Goal: Transaction & Acquisition: Purchase product/service

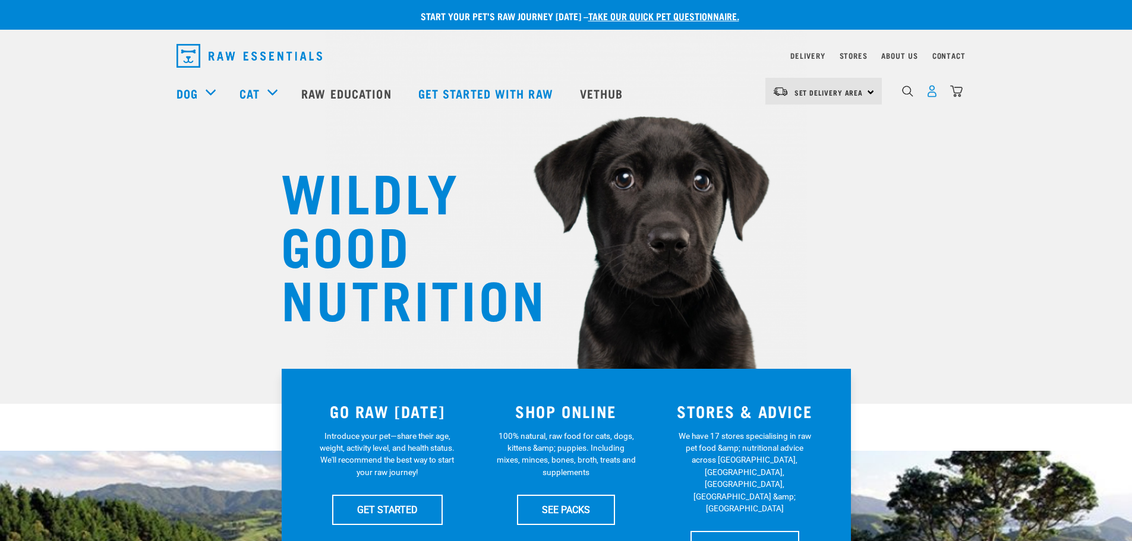
click at [936, 96] on img "dropdown navigation" at bounding box center [932, 91] width 12 height 12
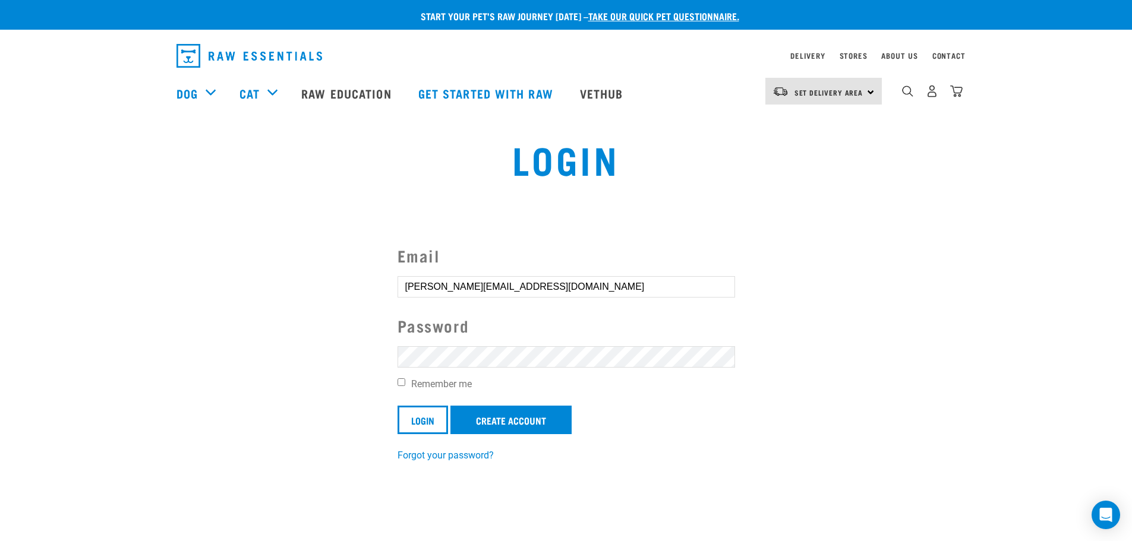
click at [398, 406] on input "Login" at bounding box center [423, 420] width 51 height 29
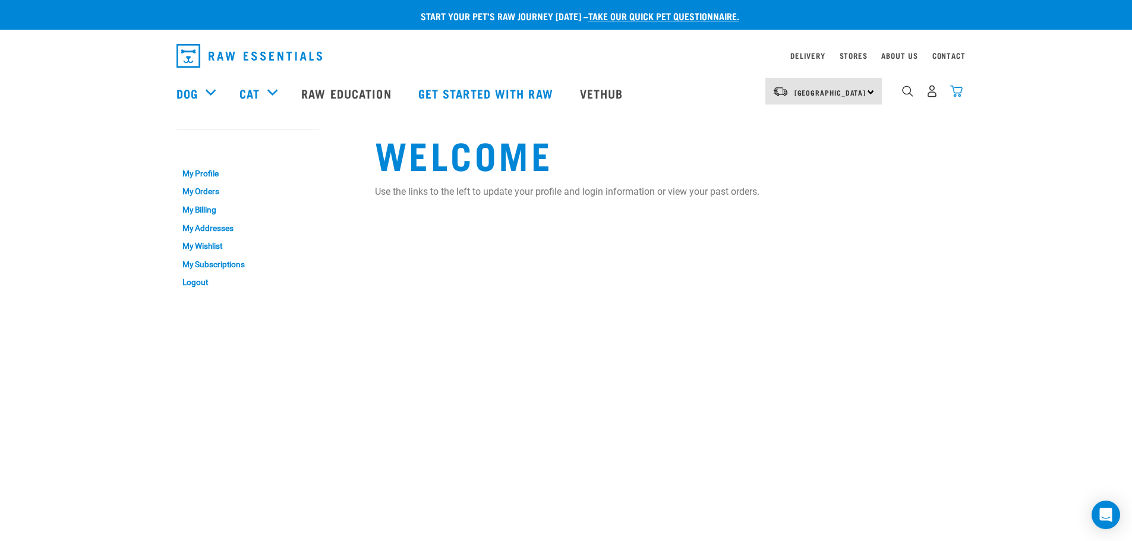
click at [956, 90] on img "dropdown navigation" at bounding box center [956, 91] width 12 height 12
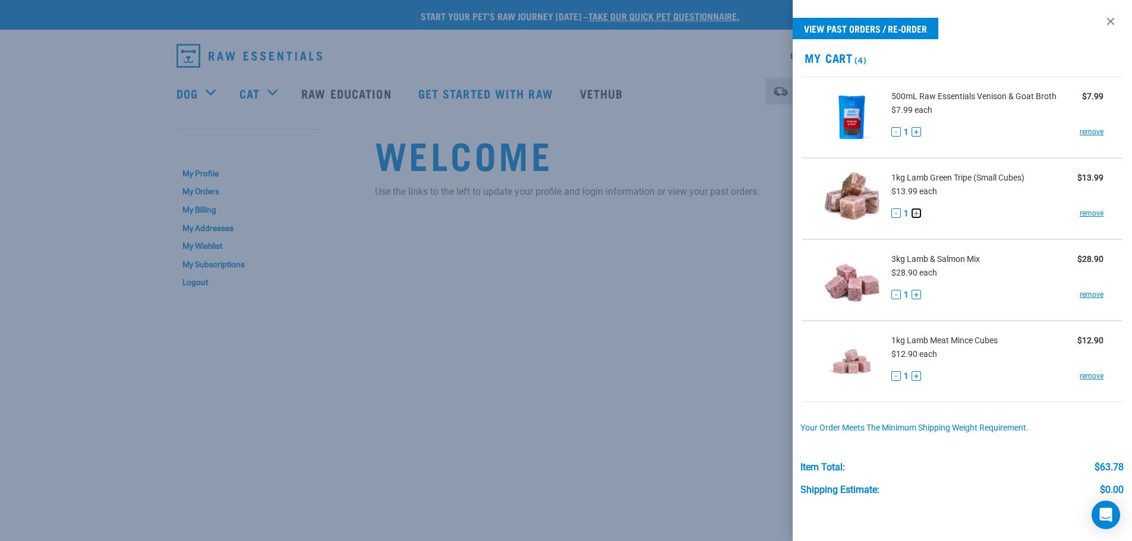
click at [917, 213] on button "+" at bounding box center [917, 214] width 10 height 10
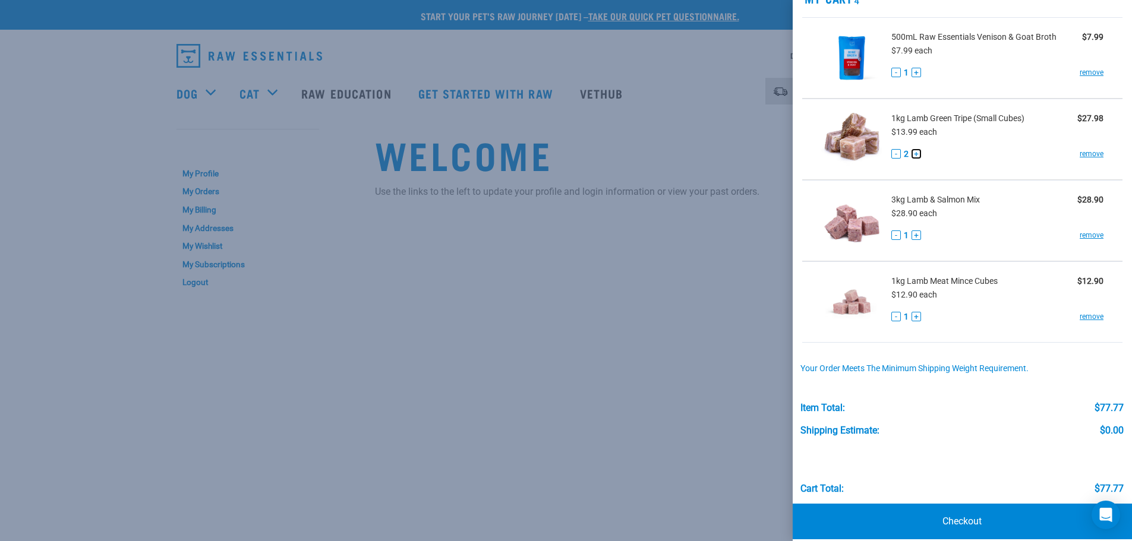
scroll to position [72, 0]
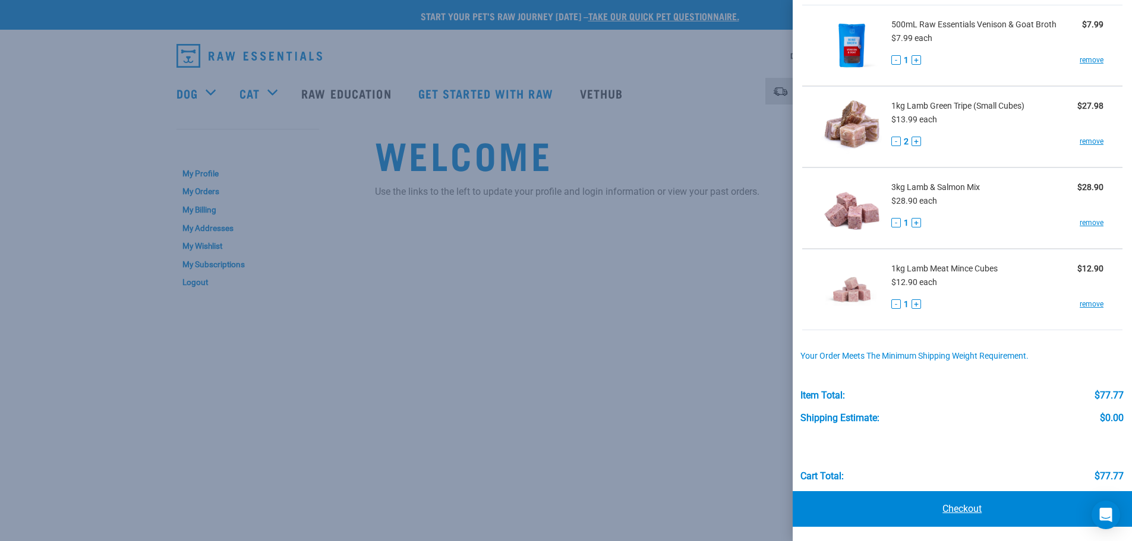
click at [952, 514] on link "Checkout" at bounding box center [963, 510] width 340 height 36
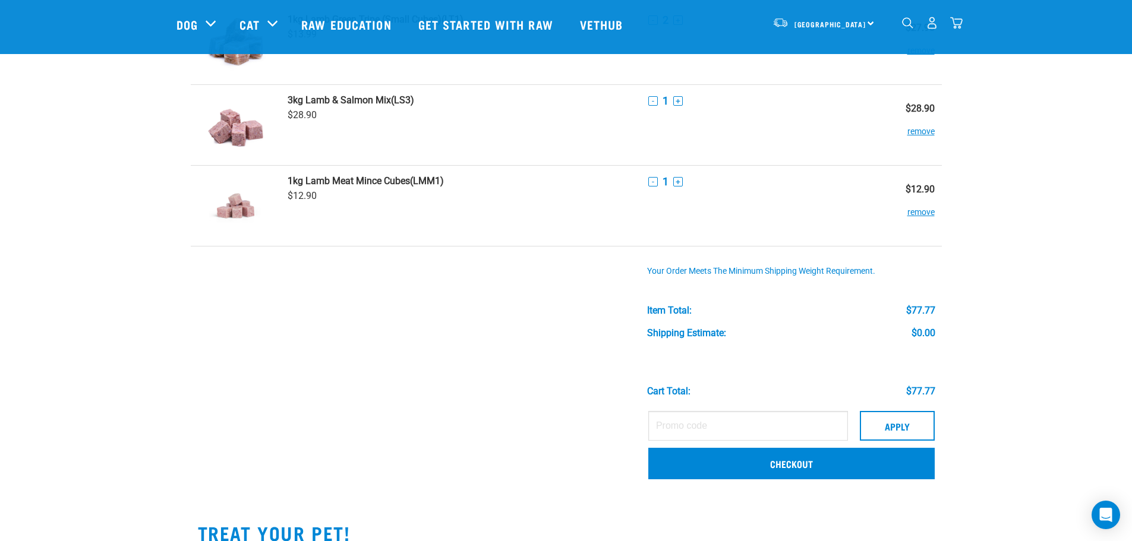
scroll to position [297, 0]
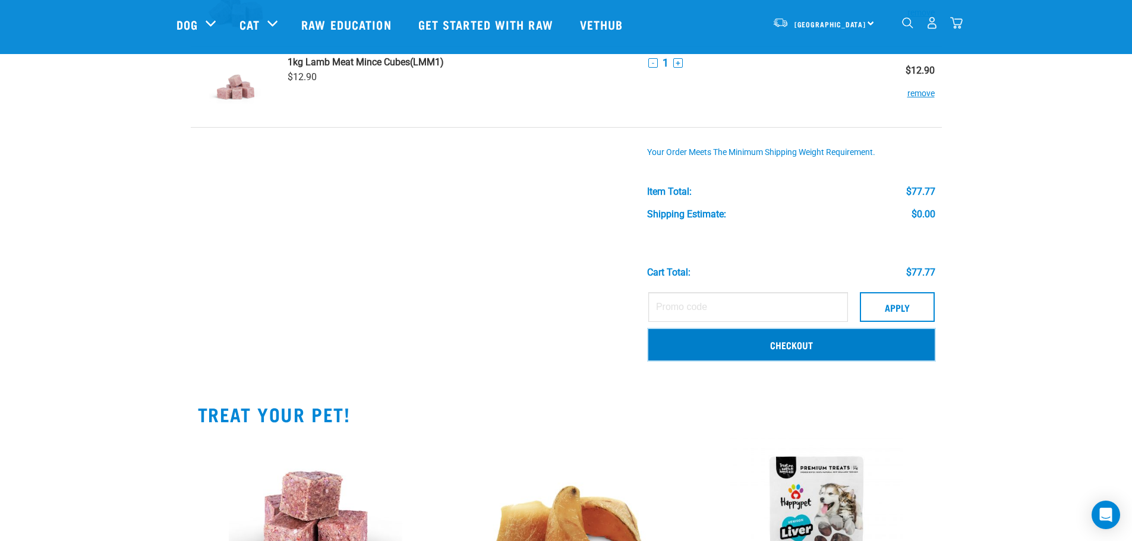
click at [783, 348] on link "Checkout" at bounding box center [791, 344] width 286 height 31
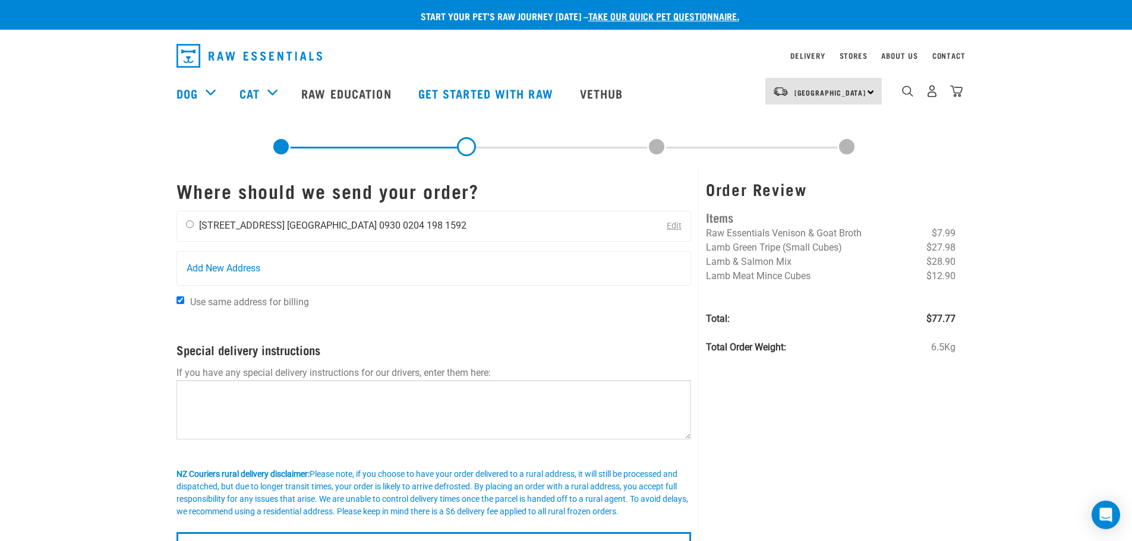
click at [188, 226] on input "radio" at bounding box center [190, 225] width 8 height 8
radio input "true"
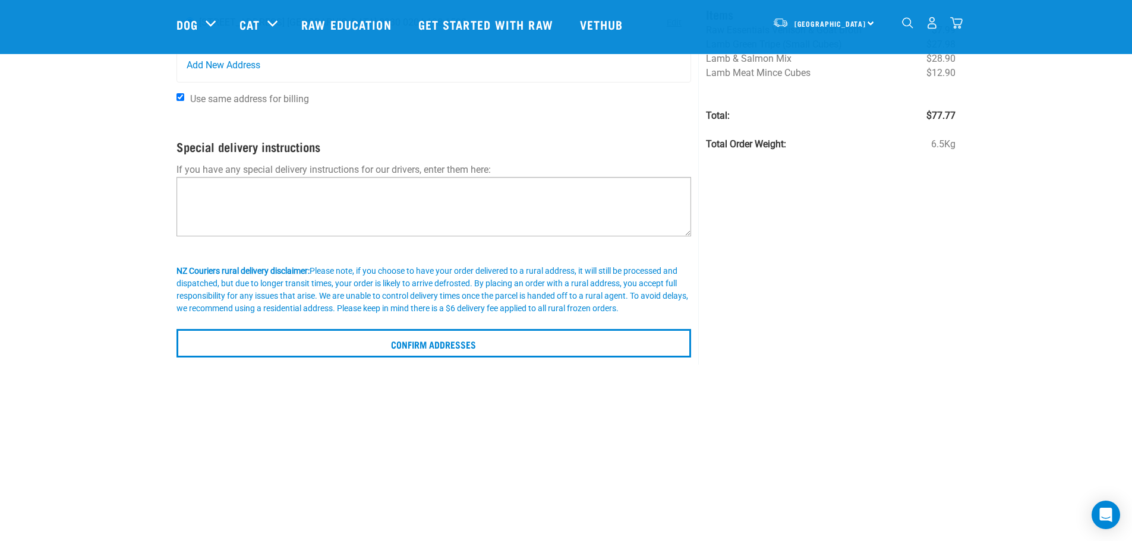
scroll to position [119, 0]
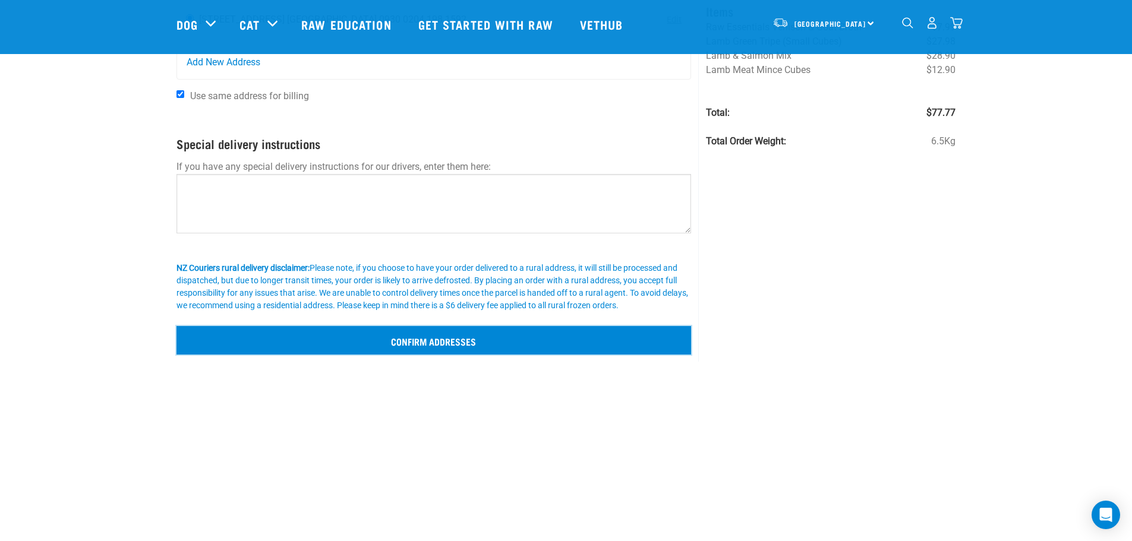
click at [420, 338] on input "Confirm addresses" at bounding box center [434, 340] width 515 height 29
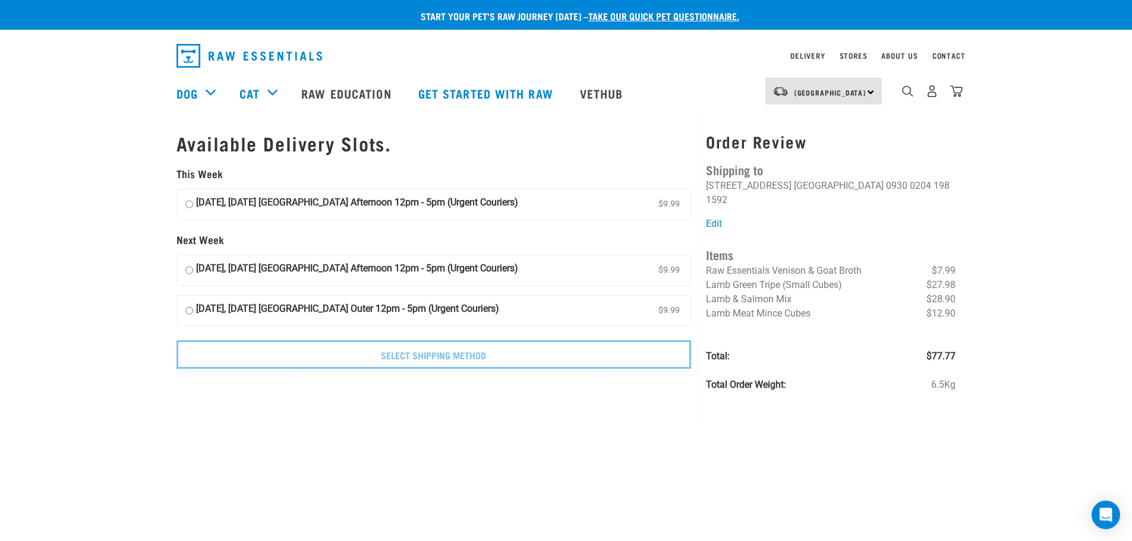
click at [189, 206] on input "27 September, Saturday Auckland Afternoon 12pm - 5pm (Urgent Couriers) $9.99" at bounding box center [189, 205] width 8 height 18
radio input "true"
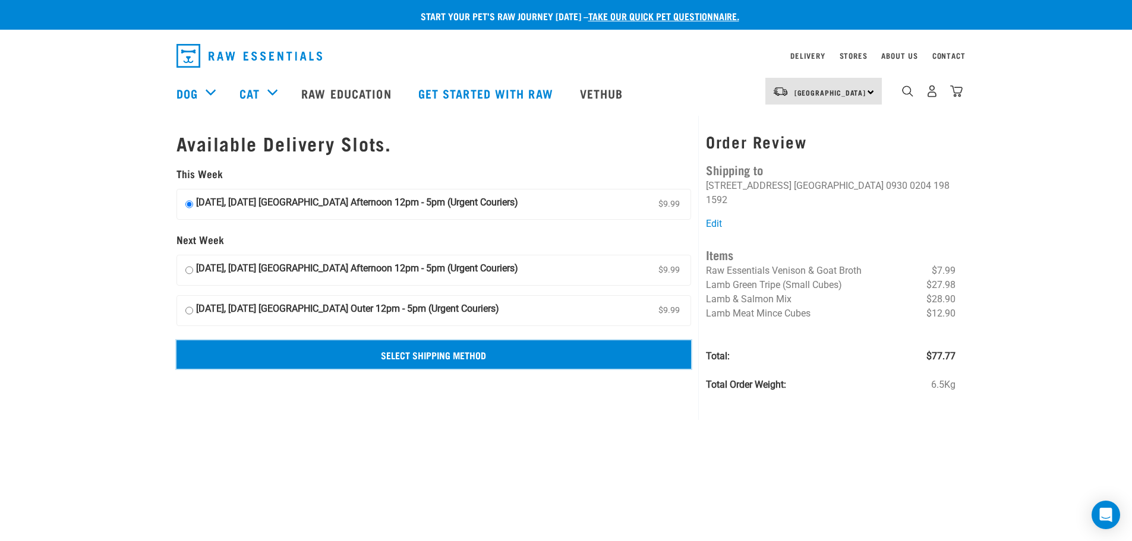
click at [432, 354] on input "Select Shipping Method" at bounding box center [434, 355] width 515 height 29
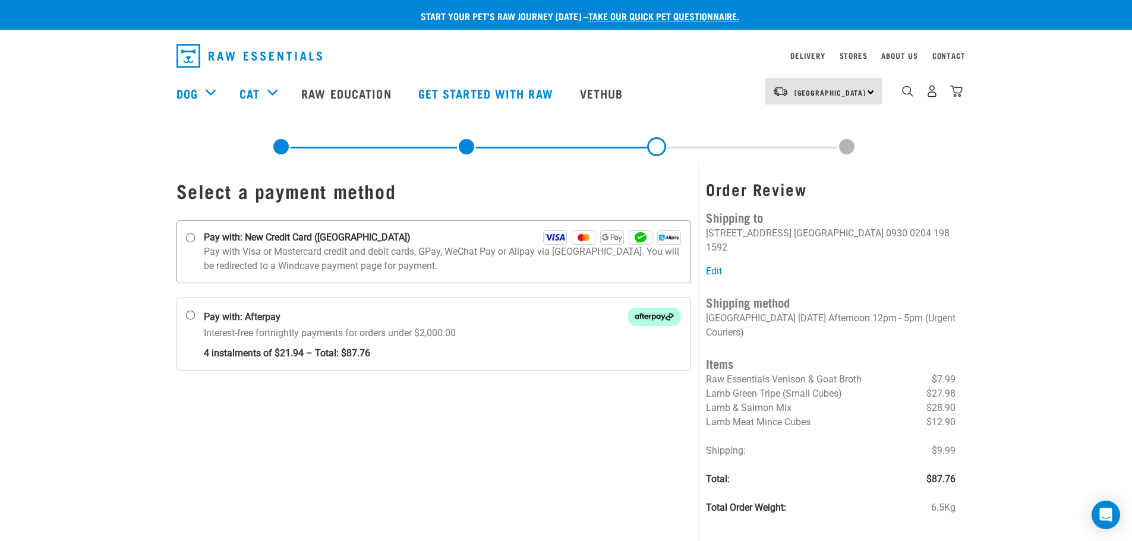
click at [190, 238] on input "Pay with: New Credit Card ([GEOGRAPHIC_DATA])" at bounding box center [190, 239] width 10 height 10
radio input "true"
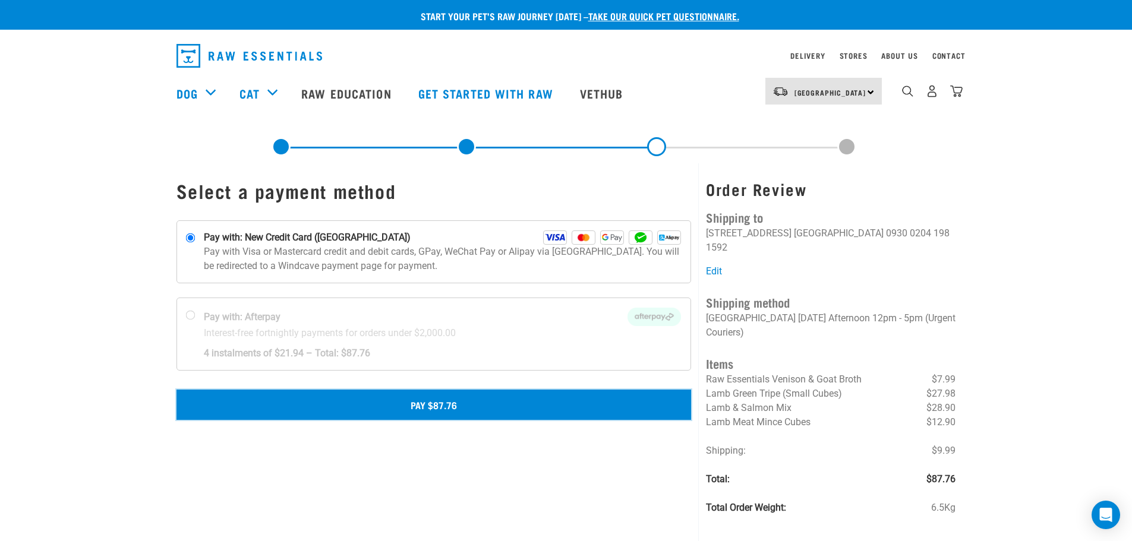
click at [479, 417] on button "Pay $87.76" at bounding box center [434, 405] width 515 height 30
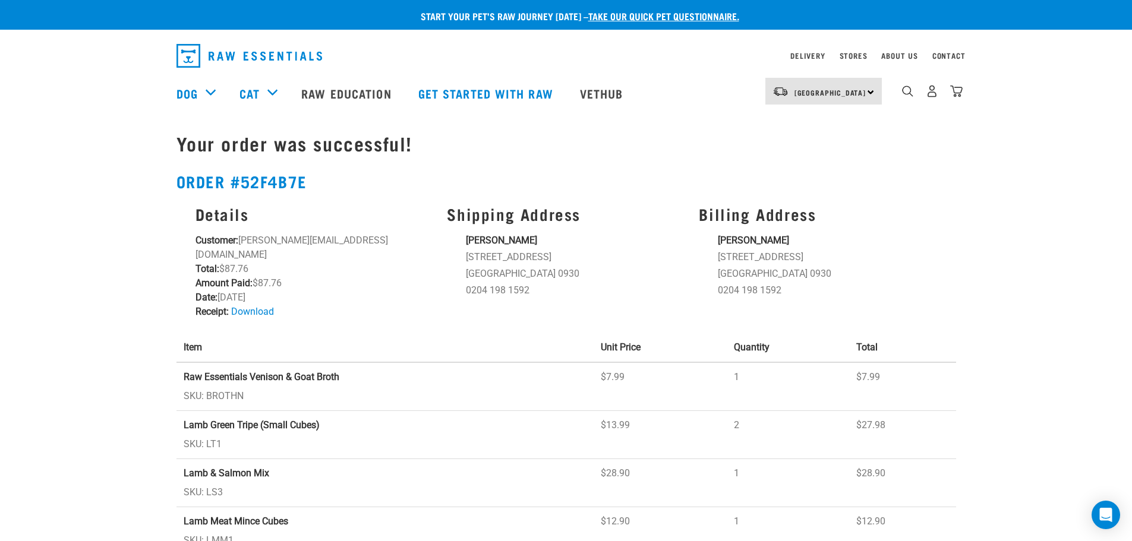
click at [229, 54] on img "dropdown navigation" at bounding box center [250, 56] width 146 height 24
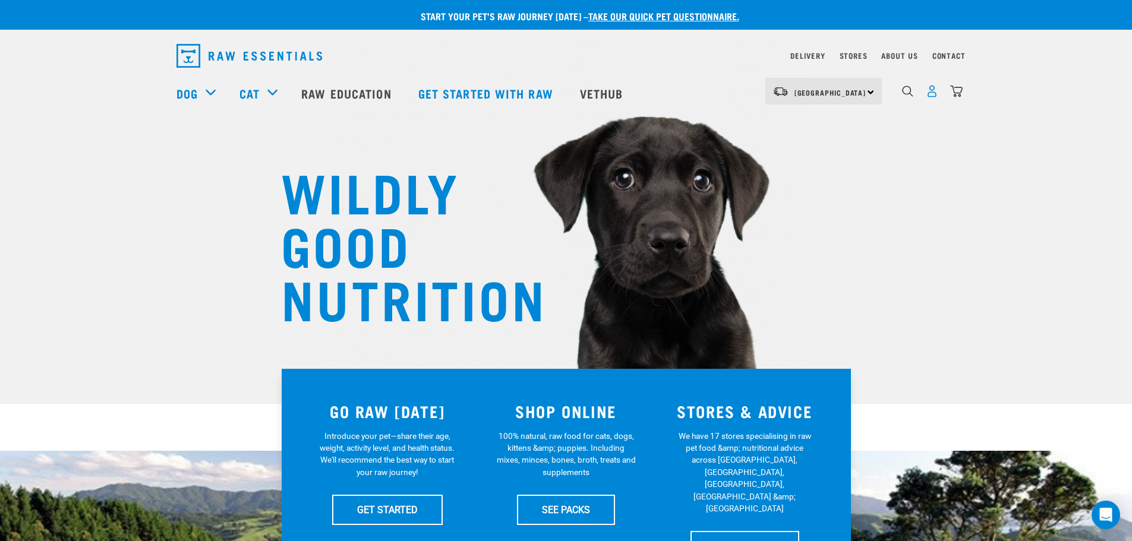
click at [932, 96] on img "dropdown navigation" at bounding box center [932, 91] width 12 height 12
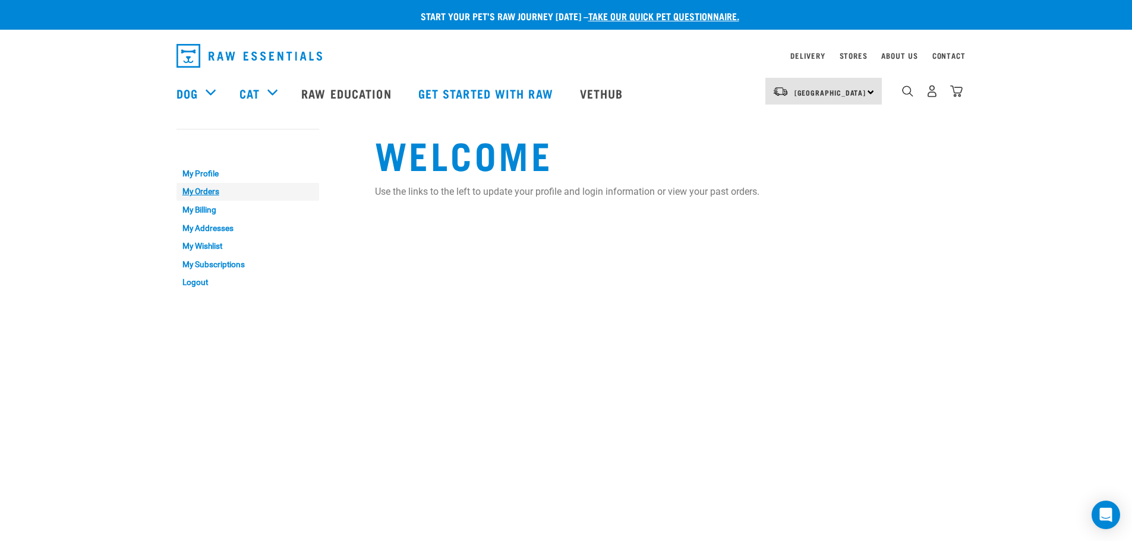
click at [203, 191] on link "My Orders" at bounding box center [248, 192] width 143 height 18
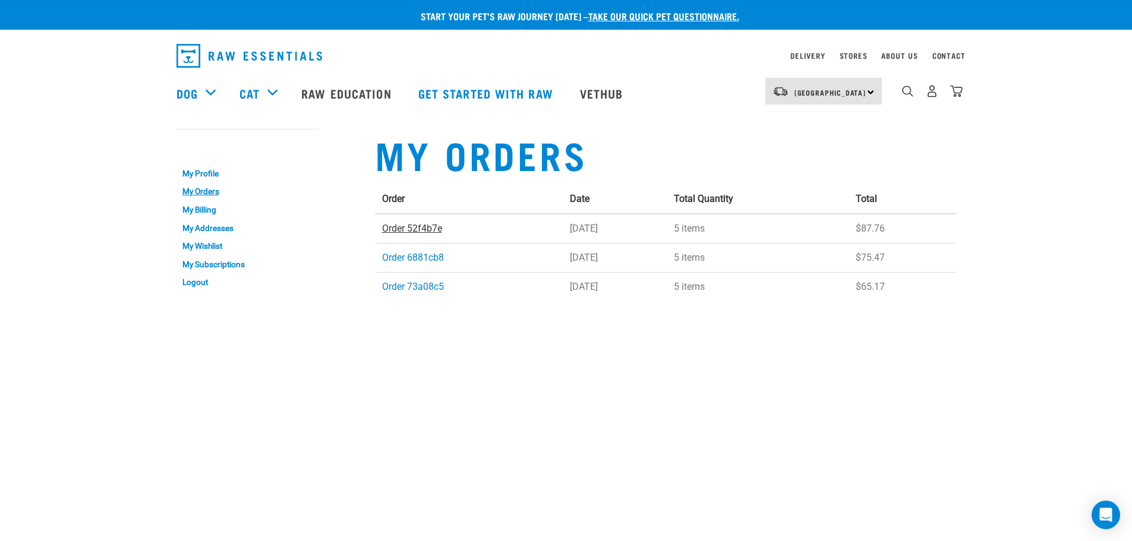
click at [421, 228] on link "Order 52f4b7e" at bounding box center [412, 228] width 60 height 11
